Goal: Find specific page/section: Find specific page/section

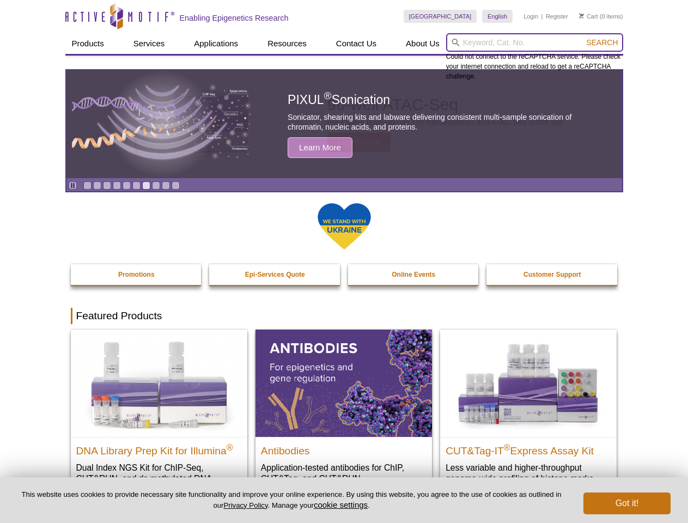
click at [534, 42] on input "search" at bounding box center [534, 42] width 177 height 19
click at [602, 42] on span "Search" at bounding box center [602, 42] width 32 height 9
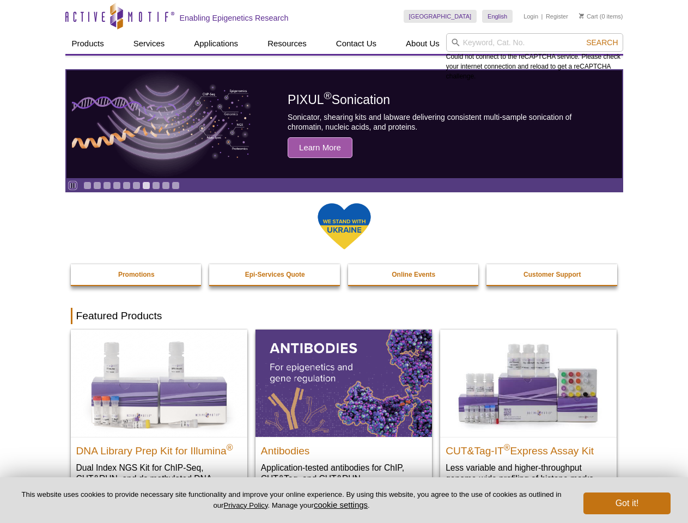
click at [72, 185] on icon "Pause" at bounding box center [72, 185] width 7 height 7
click at [87, 185] on link "Go to slide 1" at bounding box center [87, 185] width 8 height 8
click at [97, 185] on link "Go to slide 2" at bounding box center [97, 185] width 8 height 8
click at [107, 185] on link "Go to slide 3" at bounding box center [107, 185] width 8 height 8
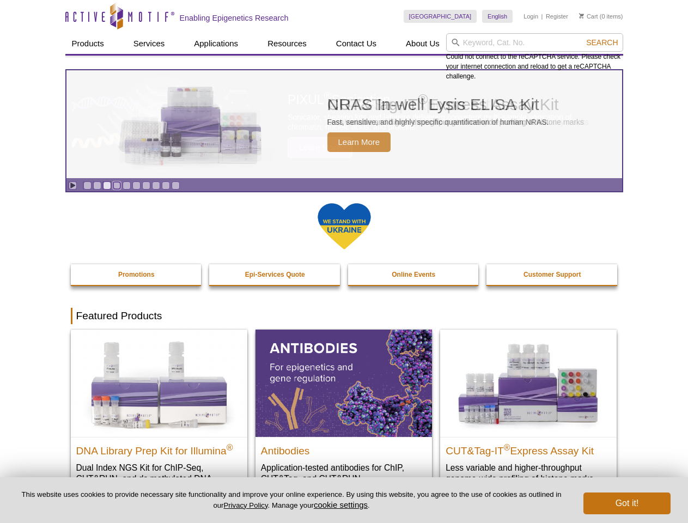
click at [117, 185] on link "Go to slide 4" at bounding box center [117, 185] width 8 height 8
click at [126, 185] on link "Go to slide 5" at bounding box center [127, 185] width 8 height 8
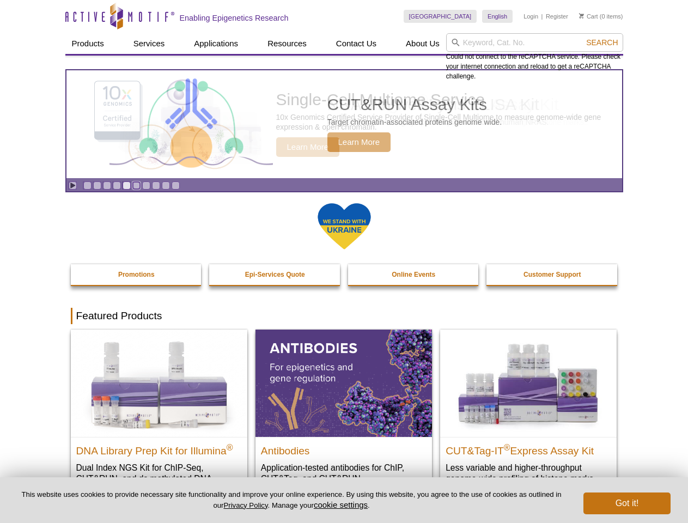
click at [136, 185] on link "Go to slide 6" at bounding box center [136, 185] width 8 height 8
click at [146, 185] on link "Go to slide 7" at bounding box center [146, 185] width 8 height 8
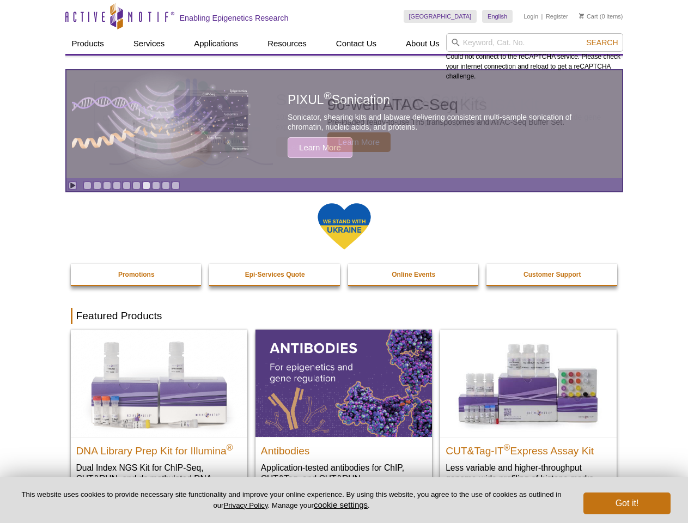
click at [602, 42] on span "Search" at bounding box center [602, 42] width 32 height 9
